Goal: Information Seeking & Learning: Learn about a topic

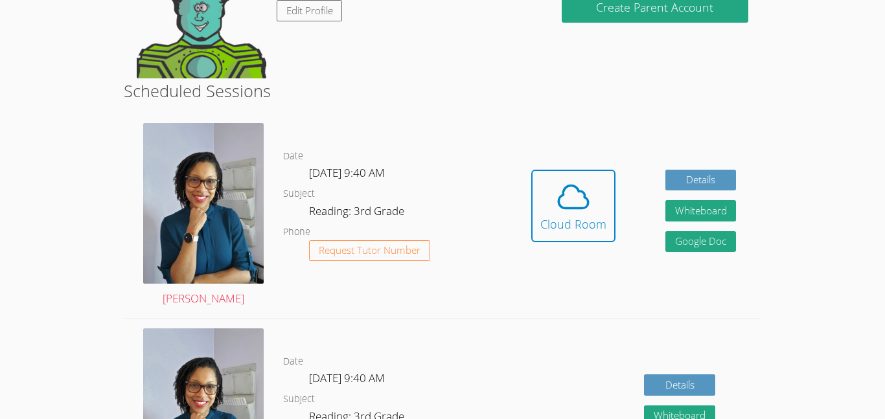
scroll to position [157, 0]
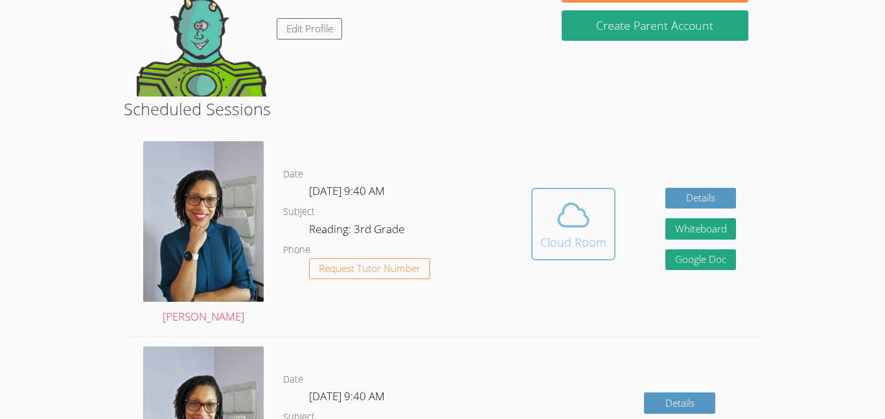
click at [590, 251] on button "Cloud Room" at bounding box center [573, 224] width 84 height 73
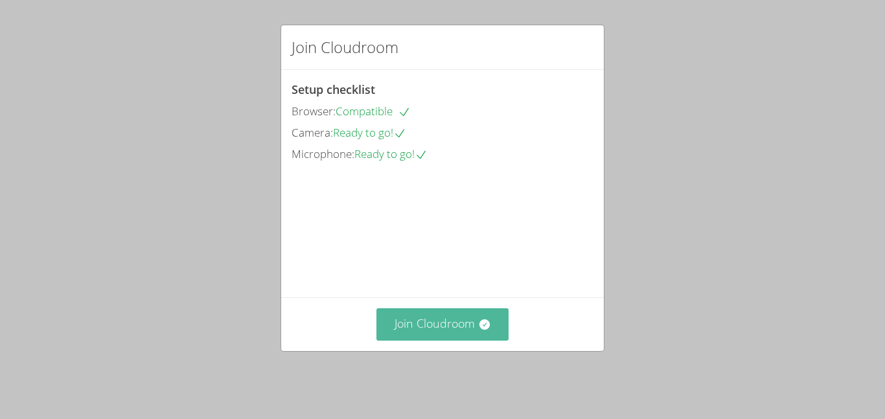
click at [444, 326] on button "Join Cloudroom" at bounding box center [442, 324] width 133 height 32
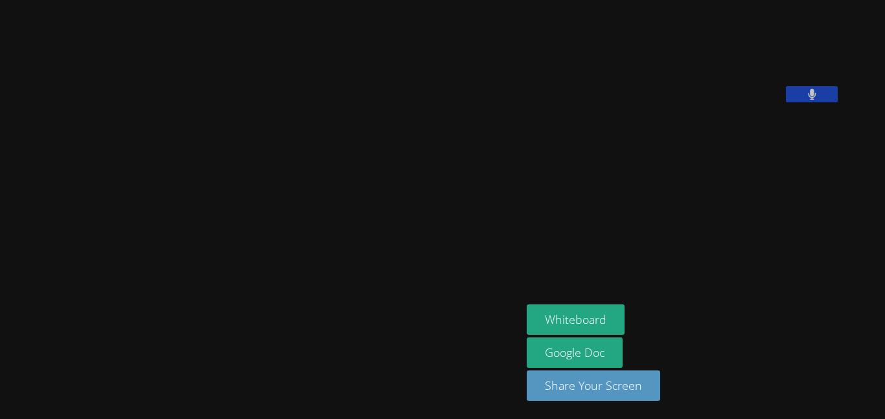
click at [284, 202] on video at bounding box center [261, 184] width 194 height 288
click at [328, 168] on video at bounding box center [261, 184] width 194 height 288
click at [584, 319] on button "Whiteboard" at bounding box center [576, 319] width 98 height 30
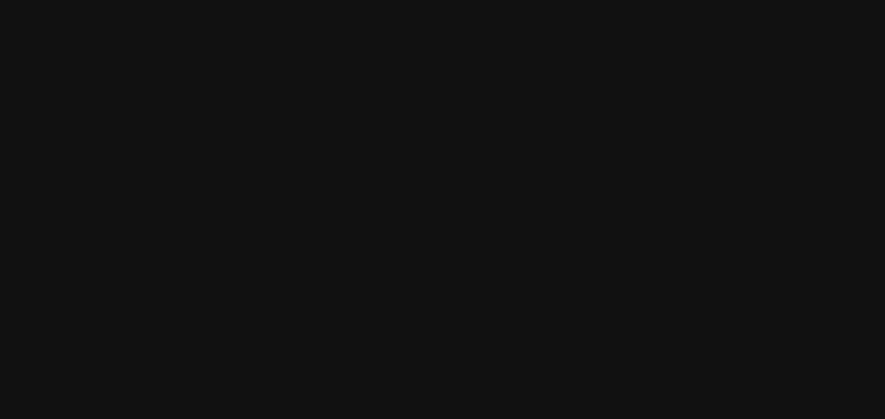
click at [328, 104] on video at bounding box center [261, 184] width 194 height 288
click at [332, 101] on video at bounding box center [261, 184] width 194 height 288
drag, startPoint x: 246, startPoint y: 220, endPoint x: 232, endPoint y: 190, distance: 32.2
click at [232, 190] on video at bounding box center [261, 184] width 194 height 288
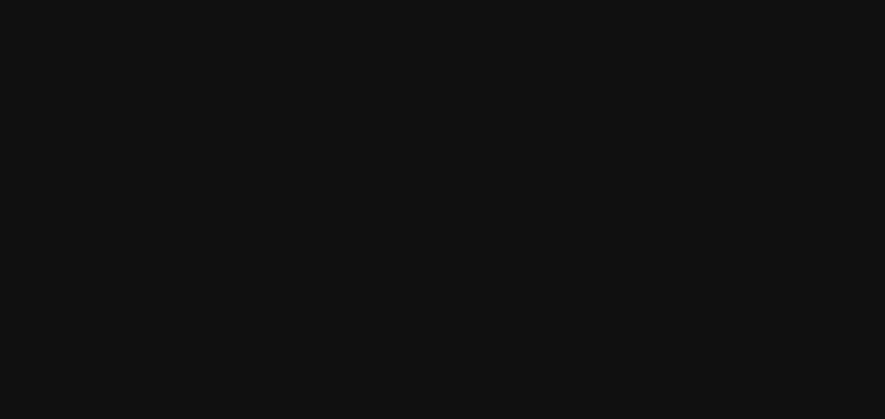
click at [164, 225] on video at bounding box center [261, 184] width 194 height 288
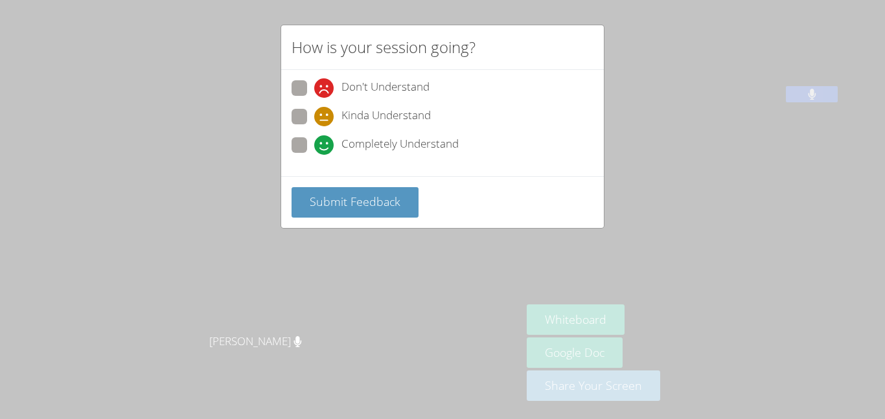
click at [201, 122] on div "How is your session going? Don't Understand Kinda Understand Completely Underst…" at bounding box center [442, 209] width 885 height 419
click at [314, 155] on span at bounding box center [314, 155] width 0 height 0
click at [314, 144] on input "Completely Understand" at bounding box center [319, 142] width 11 height 11
radio input "true"
click at [314, 126] on span at bounding box center [314, 126] width 0 height 0
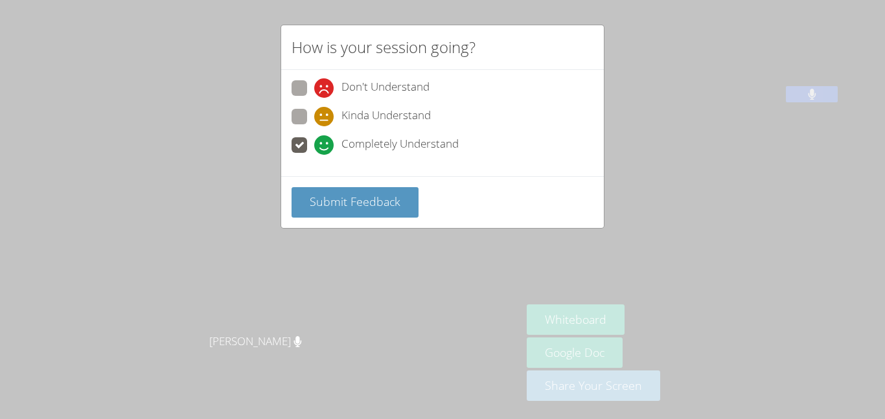
click at [314, 117] on input "Kinda Understand" at bounding box center [319, 114] width 11 height 11
radio input "true"
click at [314, 155] on span at bounding box center [314, 155] width 0 height 0
click at [314, 141] on input "Completely Understand" at bounding box center [319, 142] width 11 height 11
radio input "true"
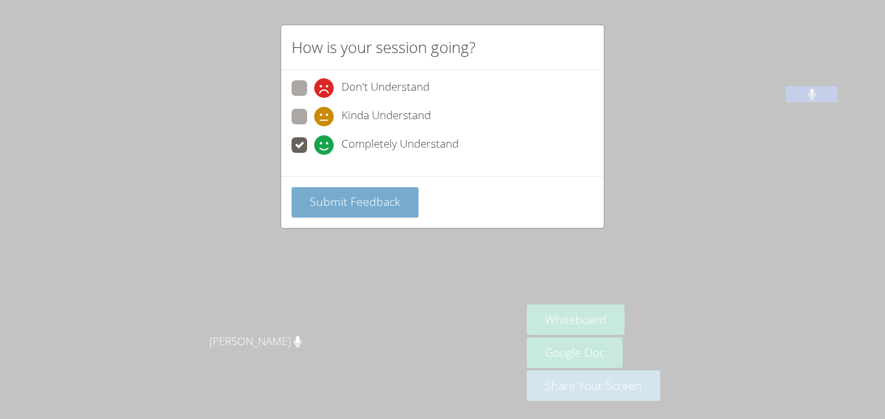
click at [341, 205] on span "Submit Feedback" at bounding box center [355, 202] width 91 height 16
